Goal: Check status: Check status

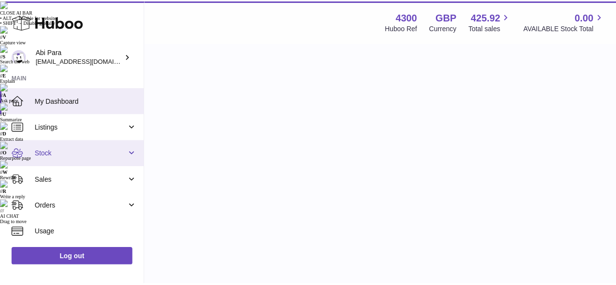
scroll to position [152, 217]
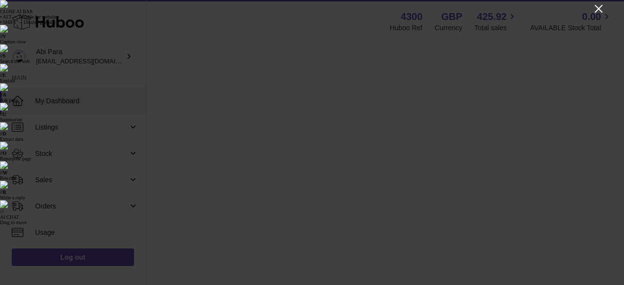
click at [598, 9] on icon "Close" at bounding box center [598, 9] width 8 height 8
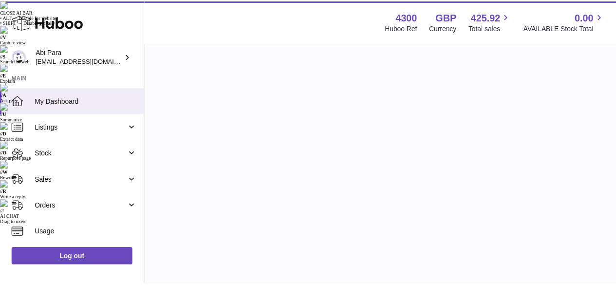
scroll to position [487129, 487067]
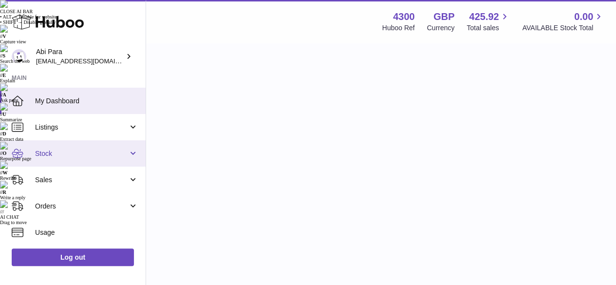
click at [98, 154] on span "Stock" at bounding box center [81, 153] width 93 height 9
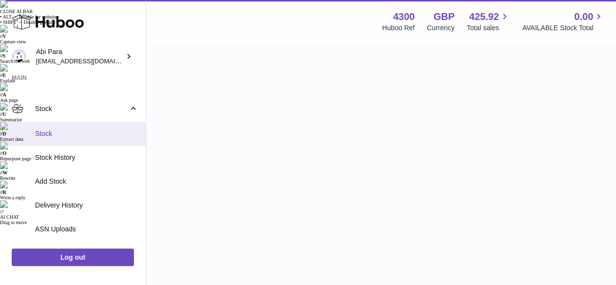
scroll to position [13, 0]
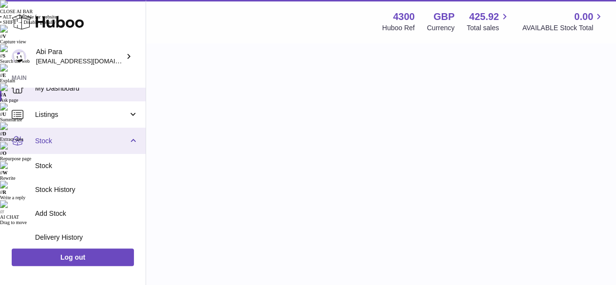
click at [117, 136] on span "Stock" at bounding box center [81, 140] width 93 height 9
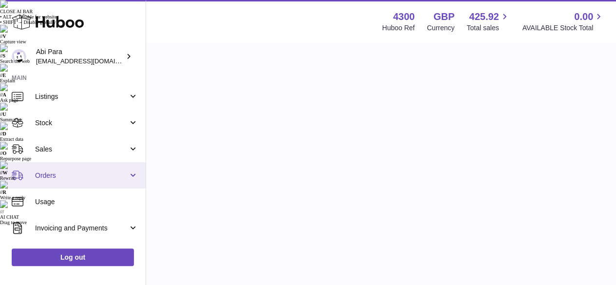
scroll to position [0, 0]
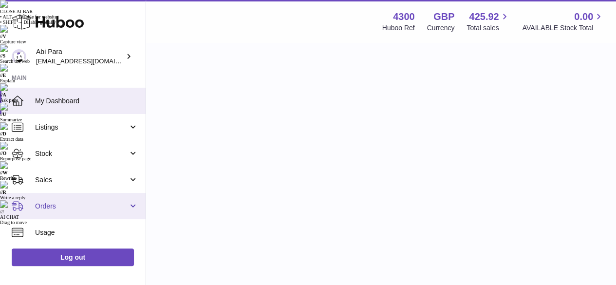
click at [112, 125] on span "Listings" at bounding box center [81, 127] width 93 height 9
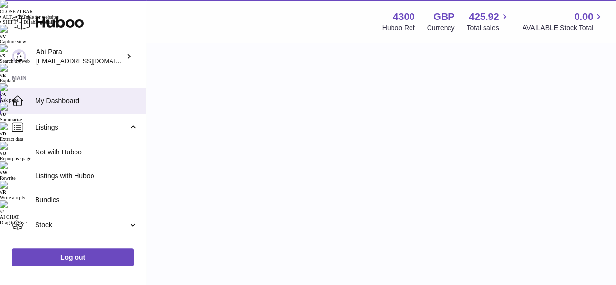
click at [112, 125] on span "Listings" at bounding box center [81, 127] width 93 height 9
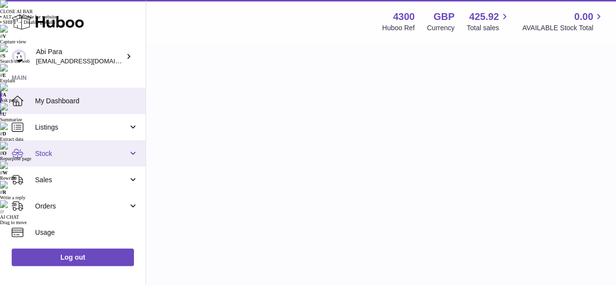
click at [115, 153] on span "Stock" at bounding box center [81, 153] width 93 height 9
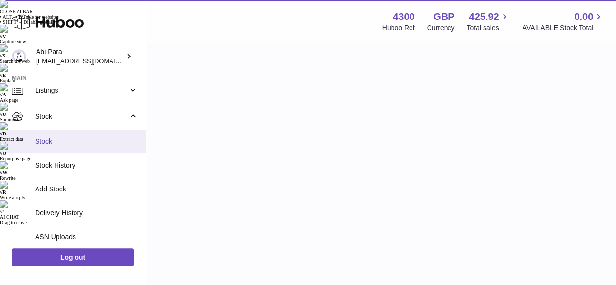
scroll to position [26, 0]
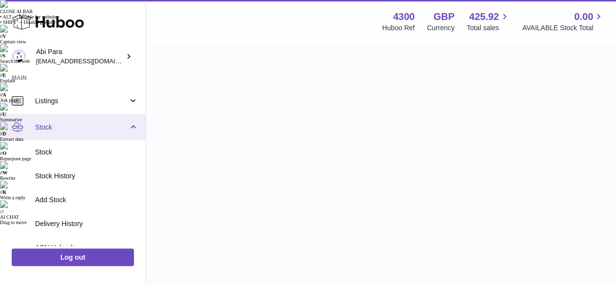
click at [113, 134] on link "Stock" at bounding box center [73, 127] width 146 height 26
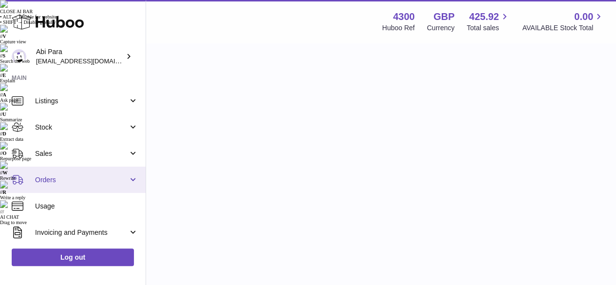
click at [105, 168] on link "Orders" at bounding box center [73, 180] width 146 height 26
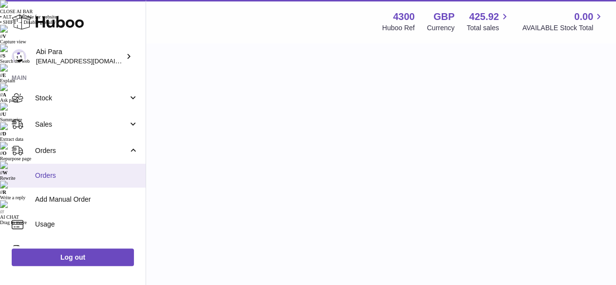
click at [93, 169] on link "Orders" at bounding box center [73, 176] width 146 height 24
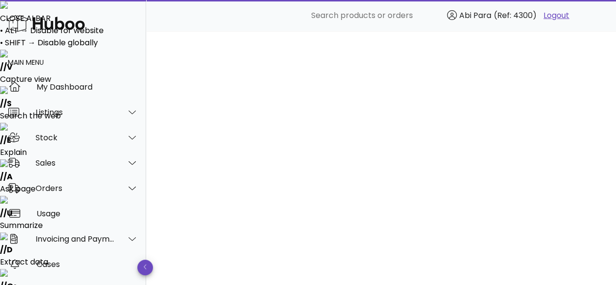
type input "**"
paste input "**********"
type input "**********"
